Goal: Find contact information: Find contact information

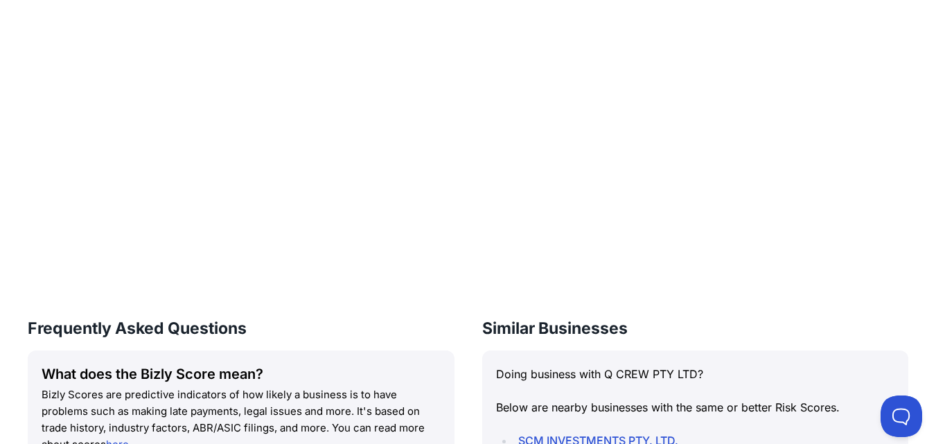
scroll to position [2110, 0]
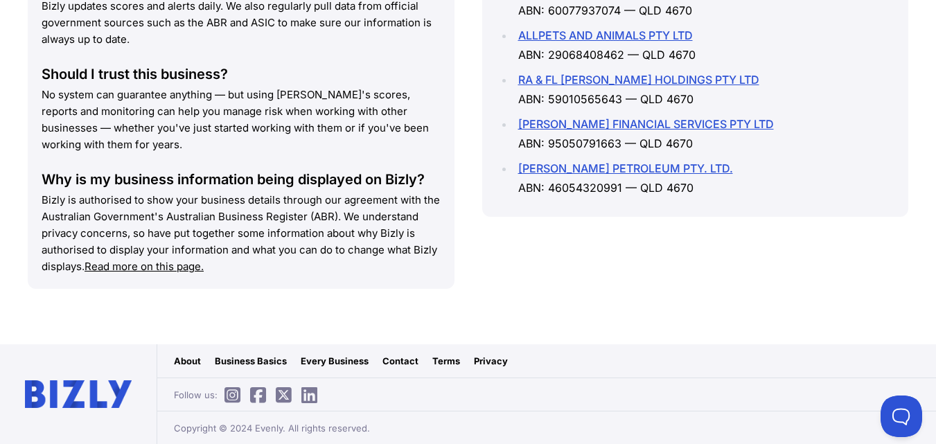
click at [397, 360] on link "Contact" at bounding box center [400, 361] width 36 height 14
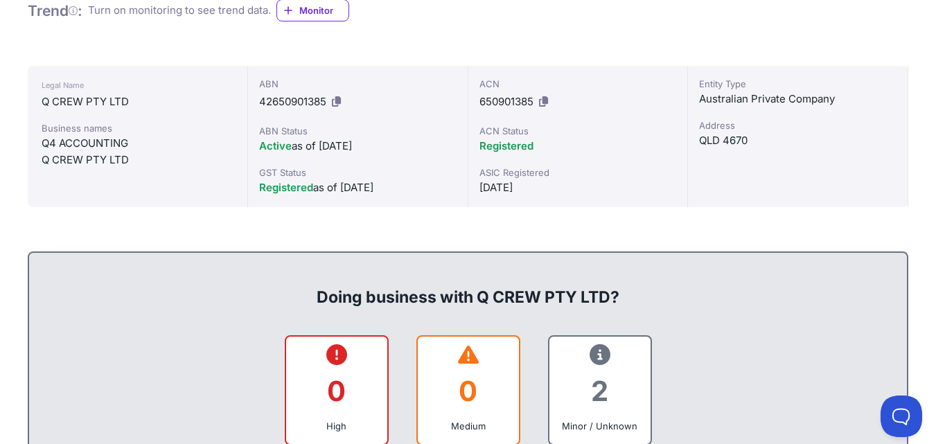
scroll to position [0, 0]
